Goal: Find specific page/section: Find specific page/section

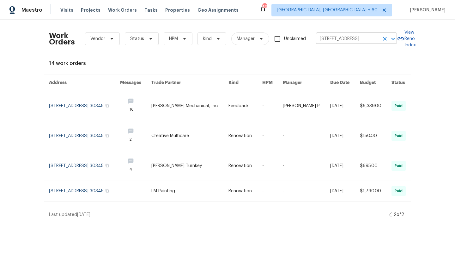
click at [358, 37] on input "[STREET_ADDRESS]" at bounding box center [347, 39] width 63 height 10
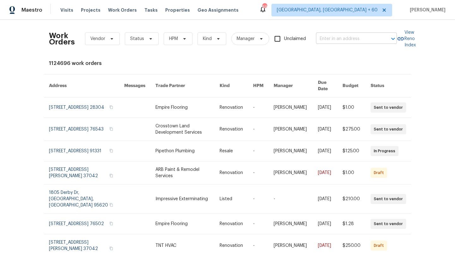
click at [349, 41] on input "text" at bounding box center [347, 39] width 63 height 10
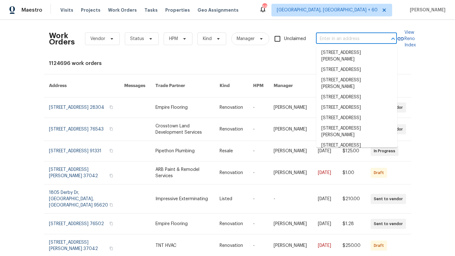
paste input "4B6PC70H2GBET"
type input "4B6PC70H2GBET"
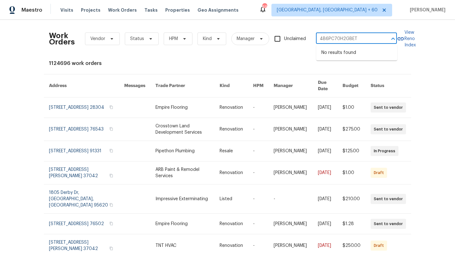
drag, startPoint x: 362, startPoint y: 39, endPoint x: 284, endPoint y: 39, distance: 78.0
click at [284, 39] on div "Work Orders Vendor Status HPM Kind Manager Unclaimed 4B6PC70H2GBET ​" at bounding box center [223, 39] width 348 height 28
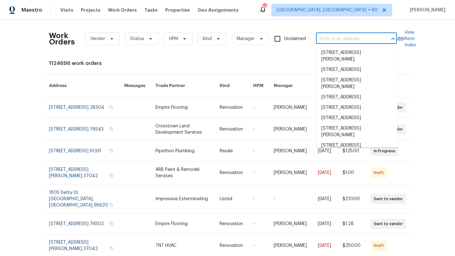
click at [336, 36] on input "text" at bounding box center [347, 39] width 63 height 10
paste input "[STREET_ADDRESS]"
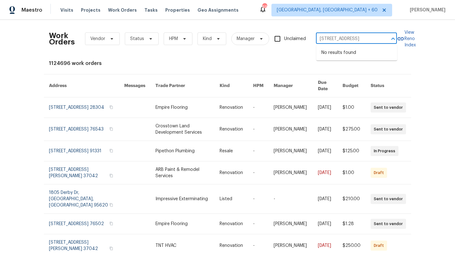
drag, startPoint x: 384, startPoint y: 36, endPoint x: 340, endPoint y: 37, distance: 44.5
click at [341, 38] on div "[STREET_ADDRESS] ​" at bounding box center [356, 39] width 81 height 10
drag, startPoint x: 340, startPoint y: 37, endPoint x: 380, endPoint y: 37, distance: 40.1
click at [380, 38] on div "[STREET_ADDRESS] ​" at bounding box center [356, 39] width 81 height 10
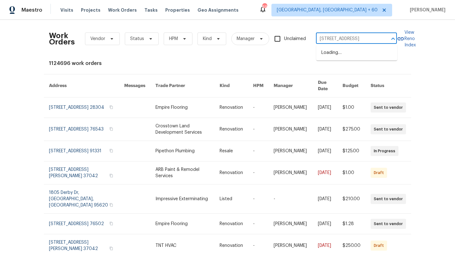
type input "[STREET_ADDRESS]"
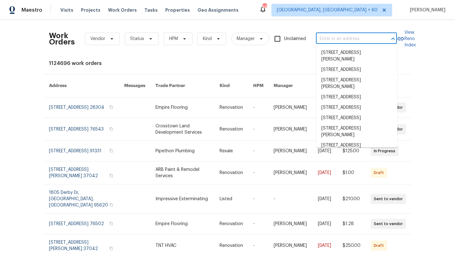
scroll to position [0, 0]
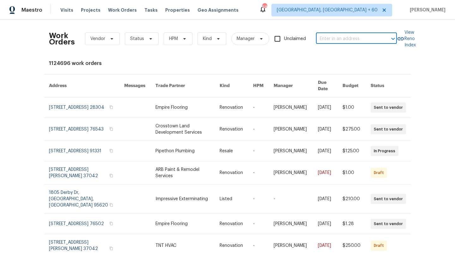
click at [338, 39] on input "text" at bounding box center [347, 39] width 63 height 10
paste input "[STREET_ADDRESS]"
drag, startPoint x: 361, startPoint y: 39, endPoint x: 354, endPoint y: 39, distance: 7.6
click at [354, 39] on input "[STREET_ADDRESS]" at bounding box center [347, 39] width 63 height 10
type input "121 [GEOGRAPHIC_DATA]"
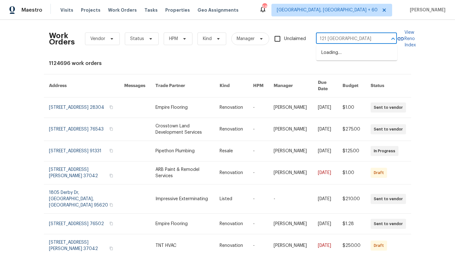
drag, startPoint x: 366, startPoint y: 39, endPoint x: 312, endPoint y: 34, distance: 54.5
click at [312, 34] on div "Work Orders Vendor Status HPM Kind Manager Unclaimed 121 [GEOGRAPHIC_DATA] ​" at bounding box center [223, 39] width 348 height 28
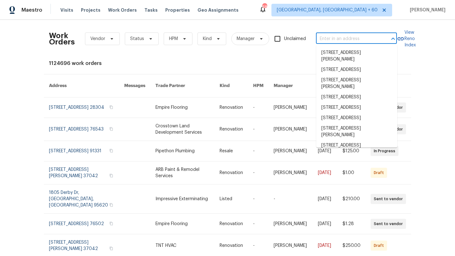
paste input "[STREET_ADDRESS]"
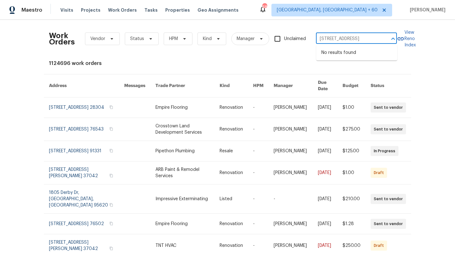
scroll to position [0, 50]
drag, startPoint x: 355, startPoint y: 40, endPoint x: 387, endPoint y: 41, distance: 32.5
click at [387, 41] on div "[STREET_ADDRESS] ​" at bounding box center [356, 39] width 81 height 10
type input "121 [GEOGRAPHIC_DATA]"
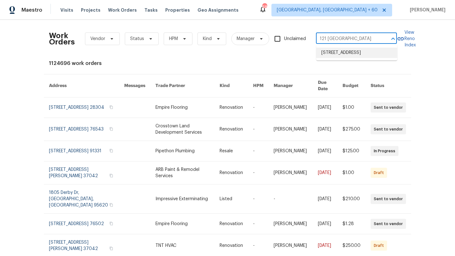
click at [384, 57] on li "[STREET_ADDRESS]" at bounding box center [356, 53] width 81 height 10
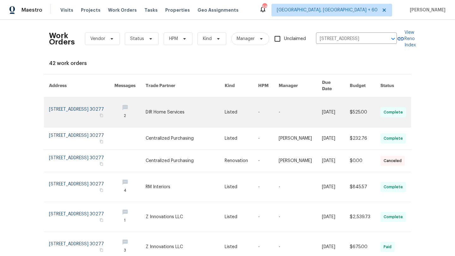
click at [87, 103] on link at bounding box center [81, 113] width 65 height 30
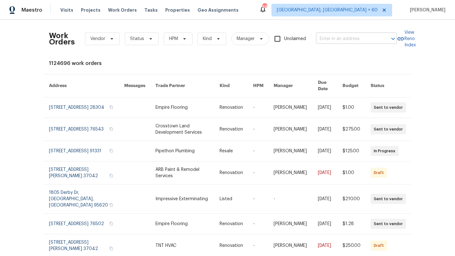
click at [351, 38] on input "text" at bounding box center [347, 39] width 63 height 10
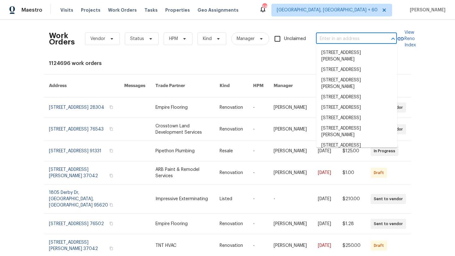
paste input "6MBTJYFE4FM2W"
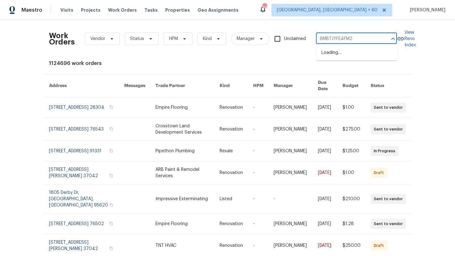
type input "6MBTJYFE4FM2W"
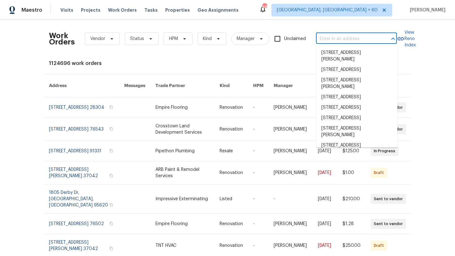
paste input "[STREET_ADDRESS] 1"
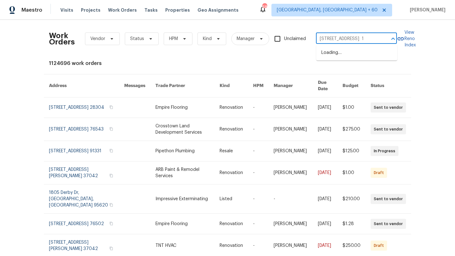
scroll to position [0, 37]
drag, startPoint x: 338, startPoint y: 38, endPoint x: 383, endPoint y: 38, distance: 44.5
click at [383, 38] on div "[STREET_ADDRESS] 1 ​" at bounding box center [356, 39] width 81 height 10
type input "108 Hickory Run, Canto"
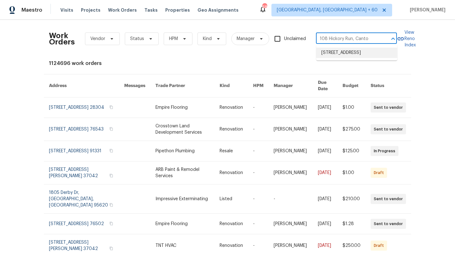
click at [371, 53] on li "[STREET_ADDRESS]" at bounding box center [356, 53] width 81 height 10
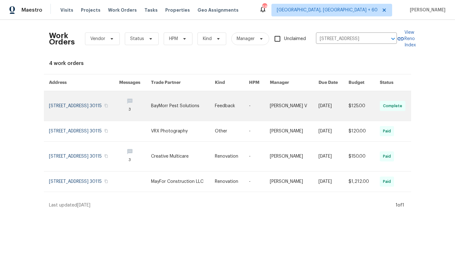
click at [102, 99] on link at bounding box center [84, 106] width 70 height 30
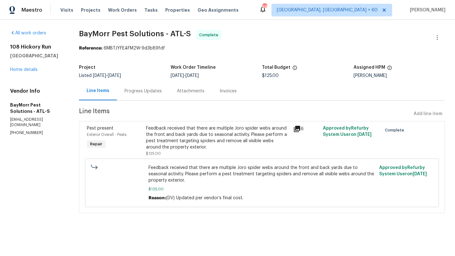
click at [34, 72] on div "[STREET_ADDRESS] Home details" at bounding box center [37, 58] width 54 height 29
click at [29, 69] on link "Home details" at bounding box center [23, 70] width 27 height 4
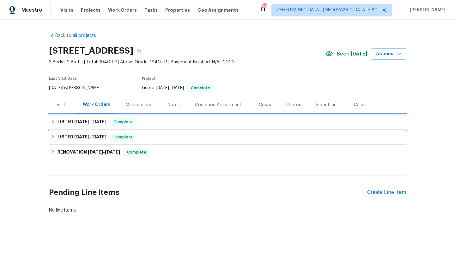
click at [51, 122] on icon at bounding box center [53, 121] width 4 height 4
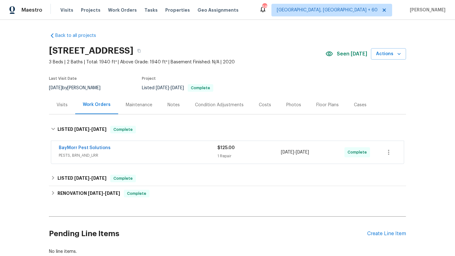
click at [76, 158] on span "PESTS, BRN_AND_LRR" at bounding box center [138, 155] width 158 height 6
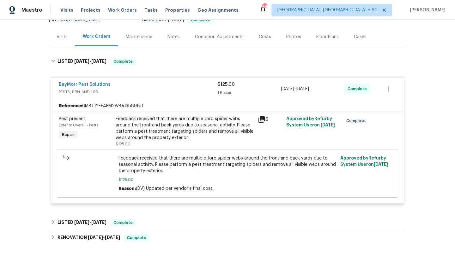
scroll to position [81, 0]
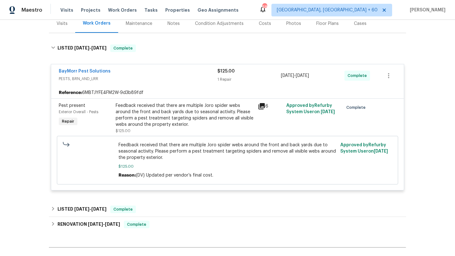
click at [157, 154] on span "Feedback received that there are multiple Joro spider webs around the front and…" at bounding box center [227, 151] width 218 height 19
click at [154, 147] on span "Feedback received that there are multiple Joro spider webs around the front and…" at bounding box center [227, 151] width 218 height 19
click at [129, 130] on span "$125.00" at bounding box center [123, 131] width 15 height 4
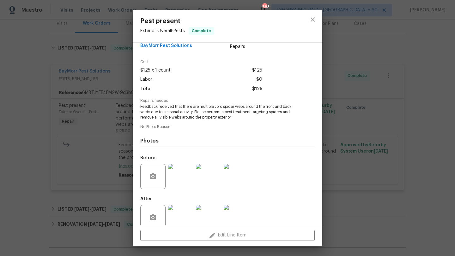
scroll to position [24, 0]
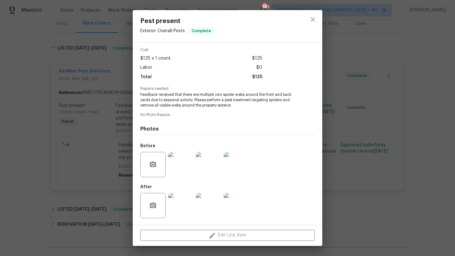
click at [178, 156] on img at bounding box center [180, 164] width 25 height 25
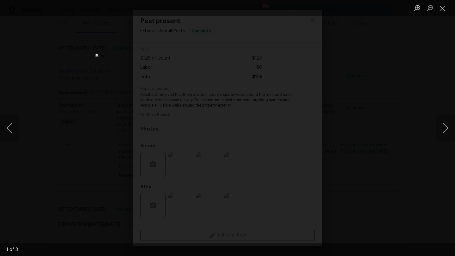
click at [226, 202] on img "Lightbox" at bounding box center [227, 128] width 264 height 149
click at [443, 132] on button "Next image" at bounding box center [445, 128] width 19 height 25
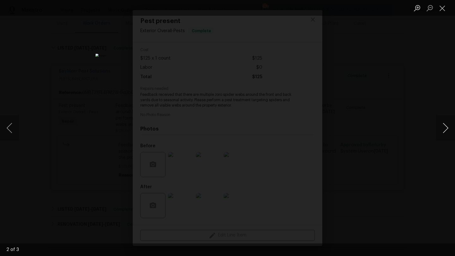
click at [443, 132] on button "Next image" at bounding box center [445, 128] width 19 height 25
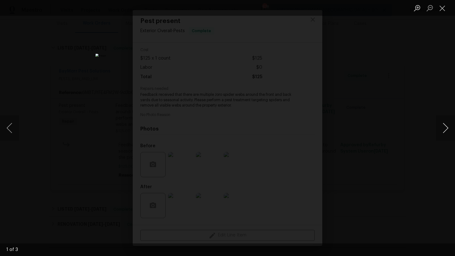
click at [442, 139] on button "Next image" at bounding box center [445, 128] width 19 height 25
click at [439, 130] on button "Next image" at bounding box center [445, 128] width 19 height 25
click at [442, 121] on button "Next image" at bounding box center [445, 128] width 19 height 25
click at [443, 11] on button "Close lightbox" at bounding box center [442, 8] width 13 height 11
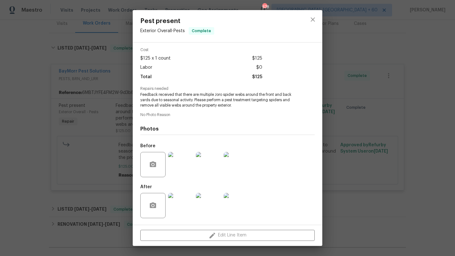
click at [330, 152] on div "Pest present Exterior Overall - Pests Complete Vendor BayMorr Pest Solutions Ac…" at bounding box center [227, 128] width 455 height 256
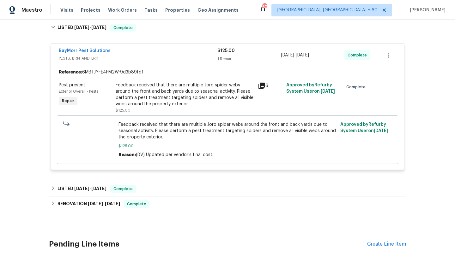
scroll to position [137, 0]
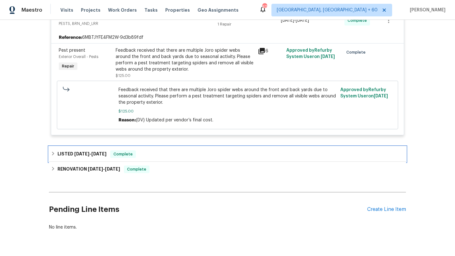
click at [160, 155] on div "LISTED [DATE] - [DATE] Complete" at bounding box center [227, 155] width 353 height 8
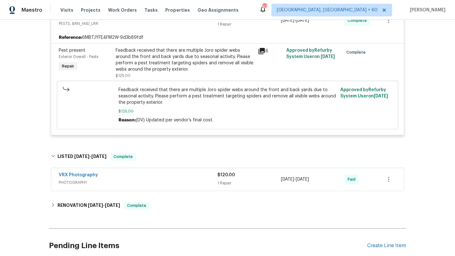
click at [157, 176] on div "VRX Photography" at bounding box center [138, 176] width 158 height 8
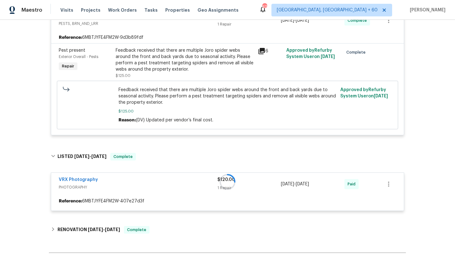
click at [157, 176] on div at bounding box center [227, 182] width 357 height 71
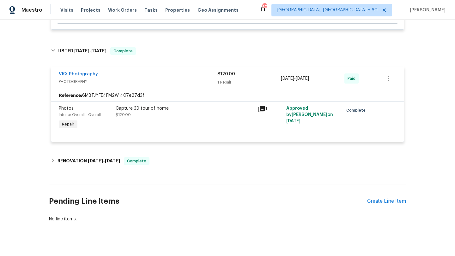
scroll to position [252, 0]
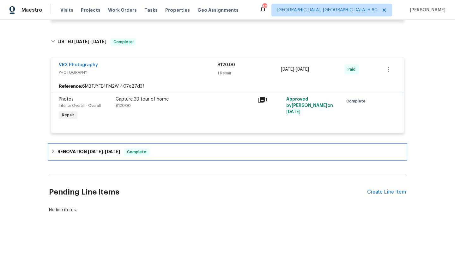
click at [157, 152] on div "RENOVATION [DATE] - [DATE] Complete" at bounding box center [227, 152] width 353 height 8
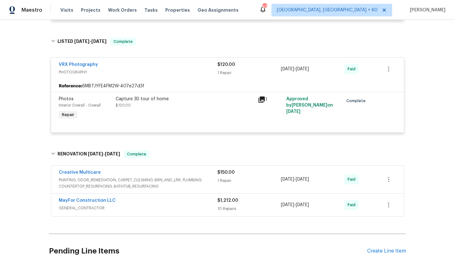
click at [157, 174] on div "Creative Multicare" at bounding box center [138, 174] width 158 height 8
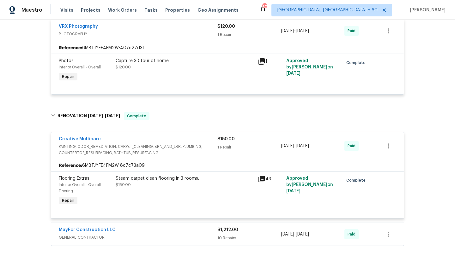
scroll to position [310, 0]
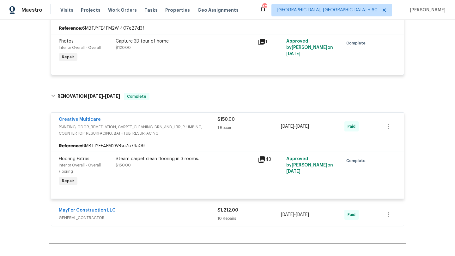
click at [157, 166] on div "Steam carpet clean flooring in 3 rooms. $150.00" at bounding box center [185, 162] width 138 height 13
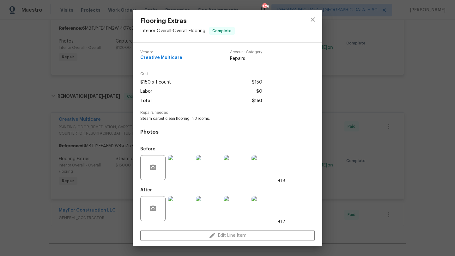
click at [189, 164] on img at bounding box center [180, 167] width 25 height 25
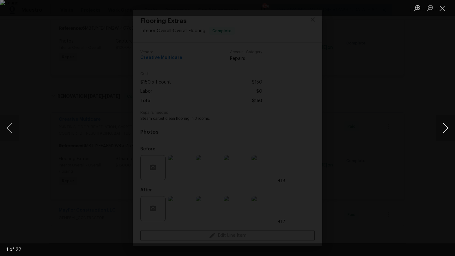
click at [449, 126] on button "Next image" at bounding box center [445, 128] width 19 height 25
click at [448, 127] on button "Next image" at bounding box center [445, 128] width 19 height 25
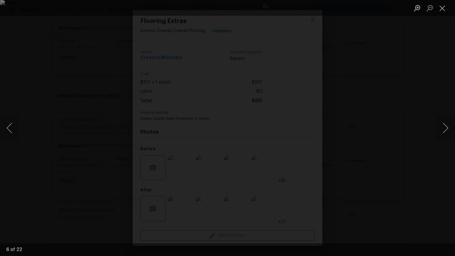
click at [384, 148] on div "Lightbox" at bounding box center [227, 128] width 455 height 256
click at [361, 151] on div "Lightbox" at bounding box center [227, 128] width 455 height 256
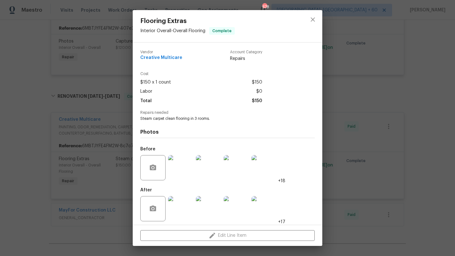
click at [340, 18] on div "Flooring Extras Interior Overall - Overall Flooring Complete Vendor Creative Mu…" at bounding box center [227, 128] width 455 height 256
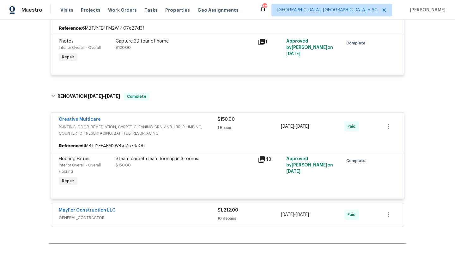
scroll to position [379, 0]
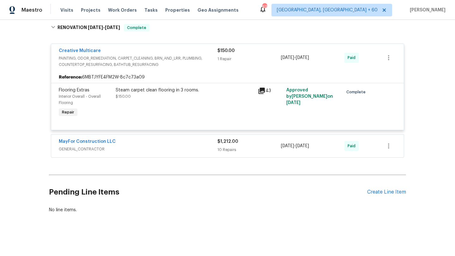
click at [168, 134] on div "MayFor Construction LLC GENERAL_CONTRACTOR $1,212.00 10 Repairs [DATE] - [DATE]…" at bounding box center [227, 145] width 353 height 23
click at [168, 141] on div "MayFor Construction LLC" at bounding box center [138, 143] width 158 height 8
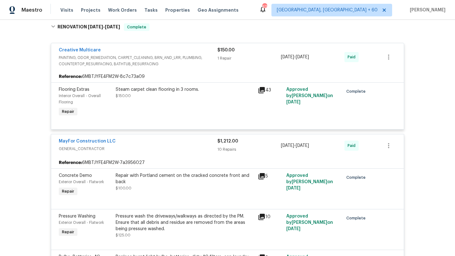
click at [161, 180] on div "Repair with Portland cement on the cracked concrete front and back" at bounding box center [185, 179] width 138 height 13
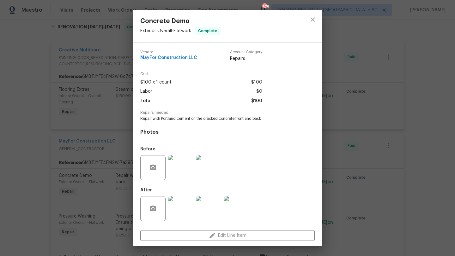
scroll to position [3, 0]
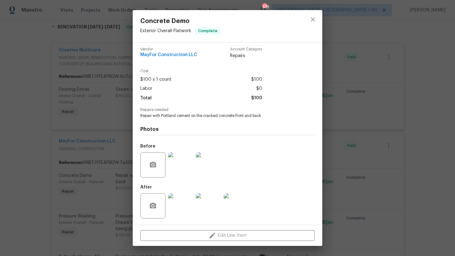
click at [114, 206] on div "Concrete Demo Exterior Overall - Flatwork Complete Vendor MayFor Construction L…" at bounding box center [227, 128] width 455 height 256
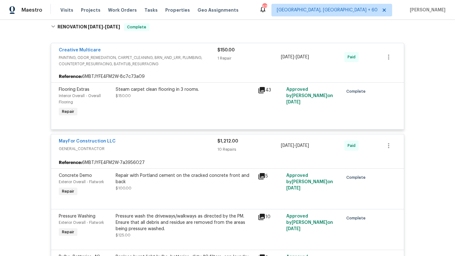
click at [125, 223] on div "Pressure wash the driveways/walkways as directed by the PM. Ensure that all deb…" at bounding box center [185, 222] width 138 height 19
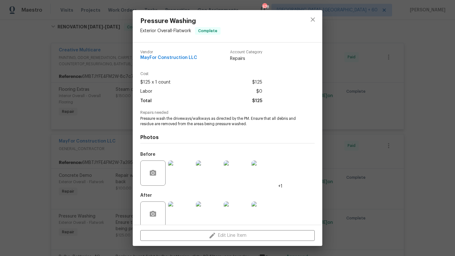
click at [104, 187] on div "Pressure Washing Exterior Overall - Flatwork Complete Vendor MayFor Constructio…" at bounding box center [227, 128] width 455 height 256
